Goal: Find specific page/section: Find specific page/section

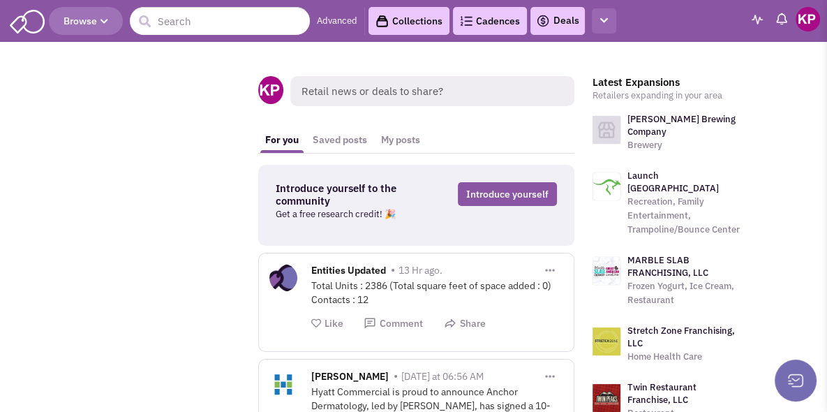
click at [604, 27] on button "button" at bounding box center [604, 21] width 24 height 26
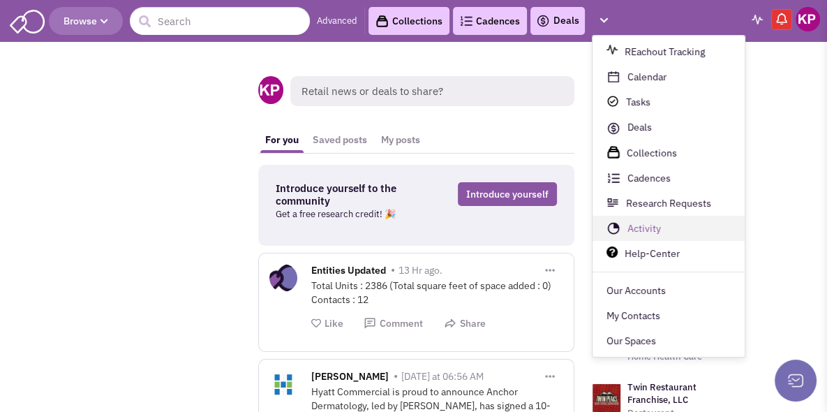
click at [624, 220] on link "Activity" at bounding box center [668, 228] width 152 height 25
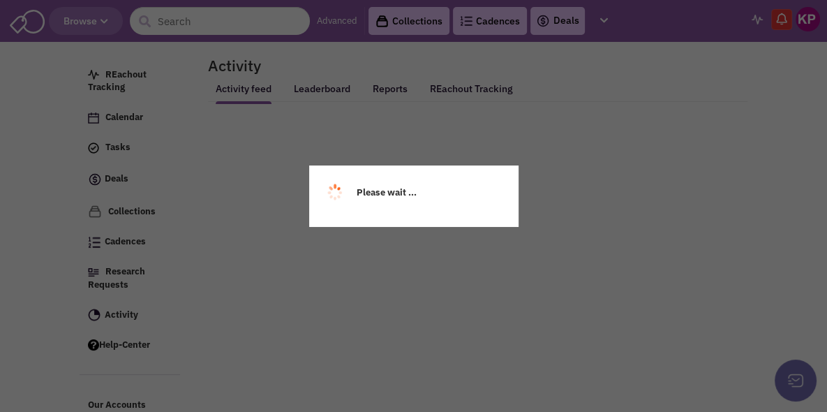
select select
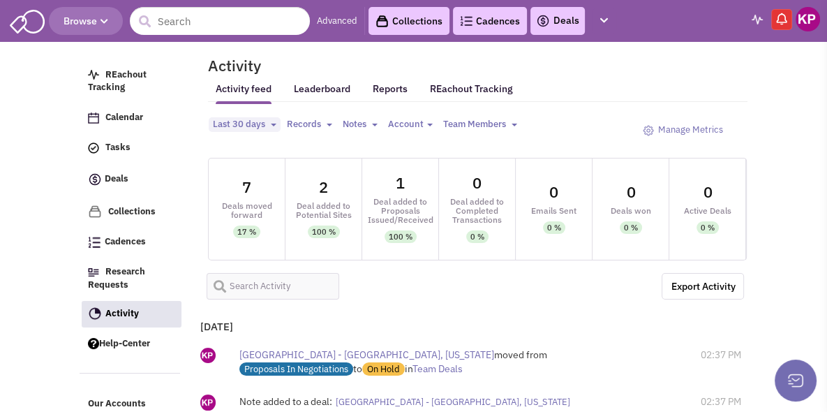
select select
click at [556, 20] on link "Deals" at bounding box center [557, 21] width 43 height 17
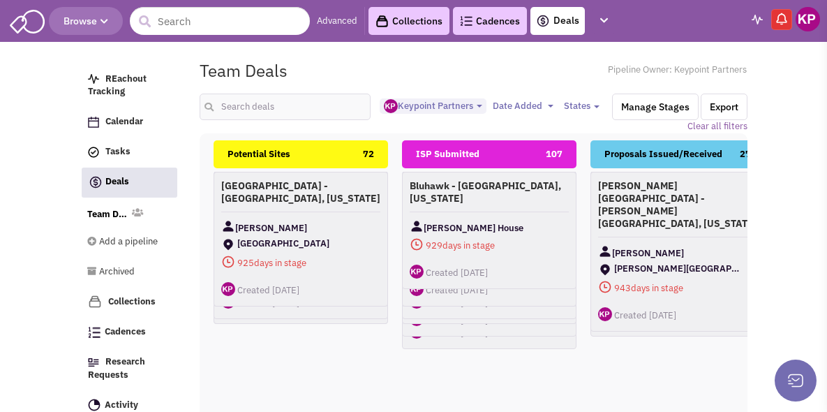
select select "1896"
select select
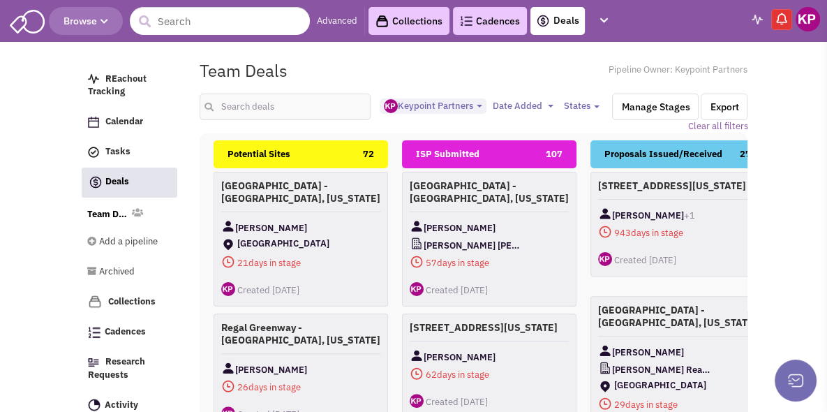
scroll to position [12, 0]
click at [278, 110] on input "text" at bounding box center [285, 107] width 170 height 27
type input "[PERSON_NAME]"
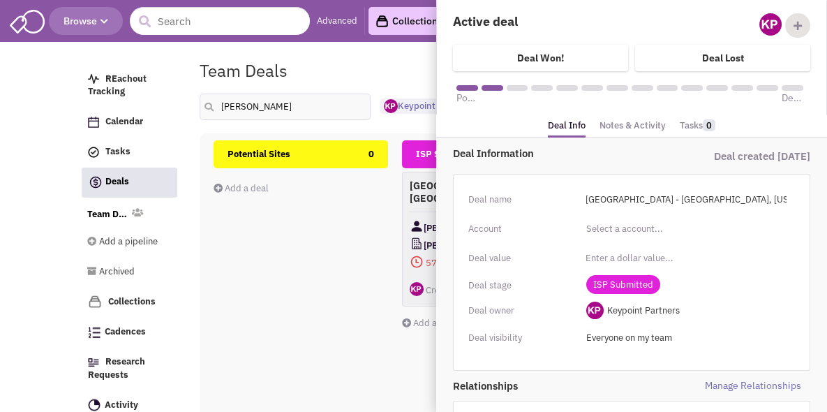
click at [360, 66] on div "Team Deals Pipeline Owner: Keypoint Partners" at bounding box center [474, 70] width 566 height 32
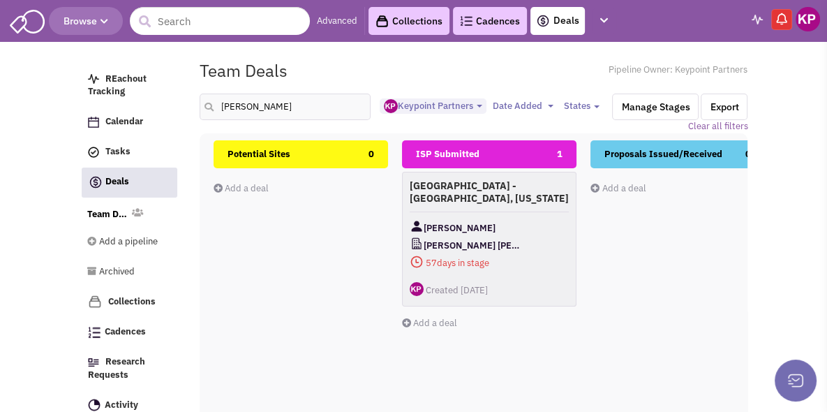
click at [812, 28] on img at bounding box center [808, 19] width 24 height 24
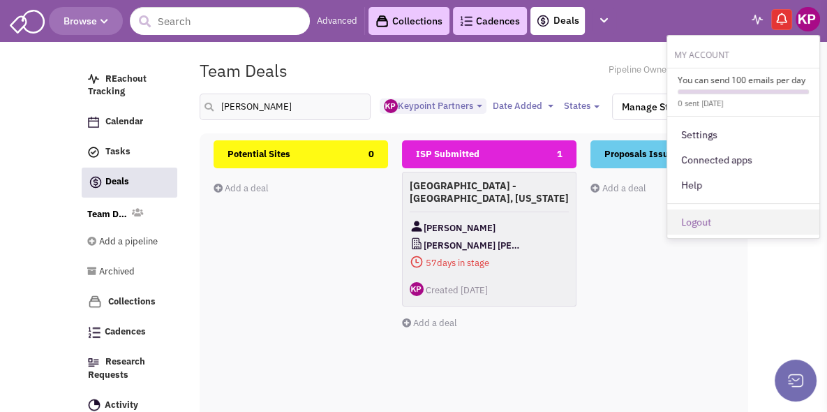
click at [753, 225] on link "Logout" at bounding box center [743, 221] width 152 height 25
